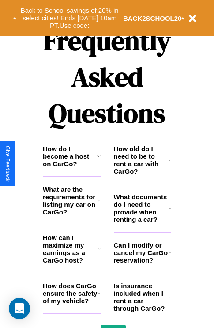
scroll to position [1071, 0]
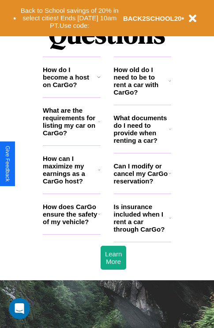
click at [72, 88] on h3 "How do I become a host on CarGo?" at bounding box center [70, 77] width 54 height 23
click at [142, 143] on h3 "What documents do I need to provide when renting a car?" at bounding box center [142, 129] width 56 height 30
click at [170, 133] on icon at bounding box center [170, 129] width 2 height 7
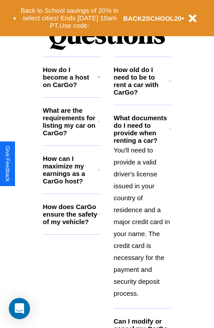
click at [99, 125] on icon at bounding box center [99, 121] width 2 height 7
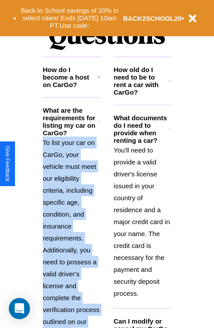
click at [99, 125] on icon at bounding box center [99, 121] width 2 height 7
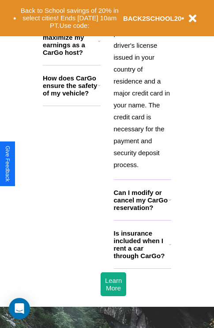
scroll to position [1038, 0]
